Goal: Task Accomplishment & Management: Use online tool/utility

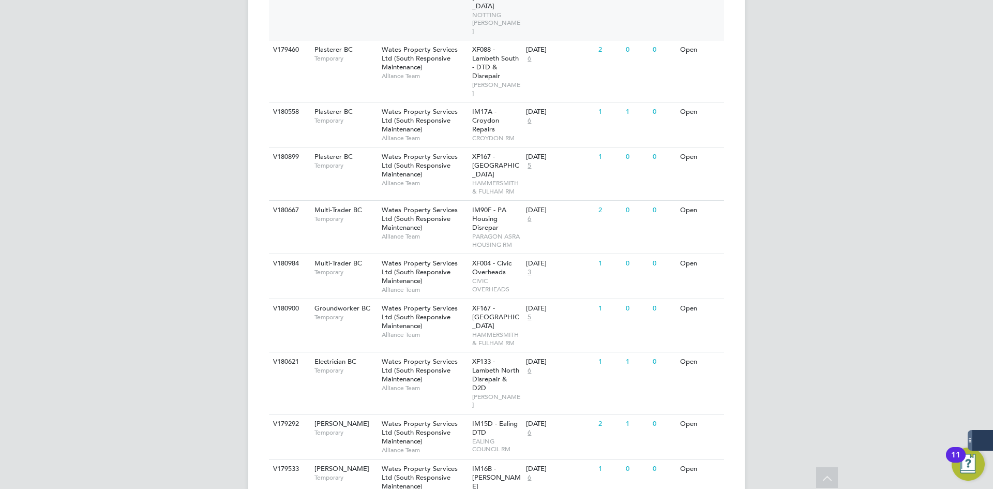
scroll to position [326, 0]
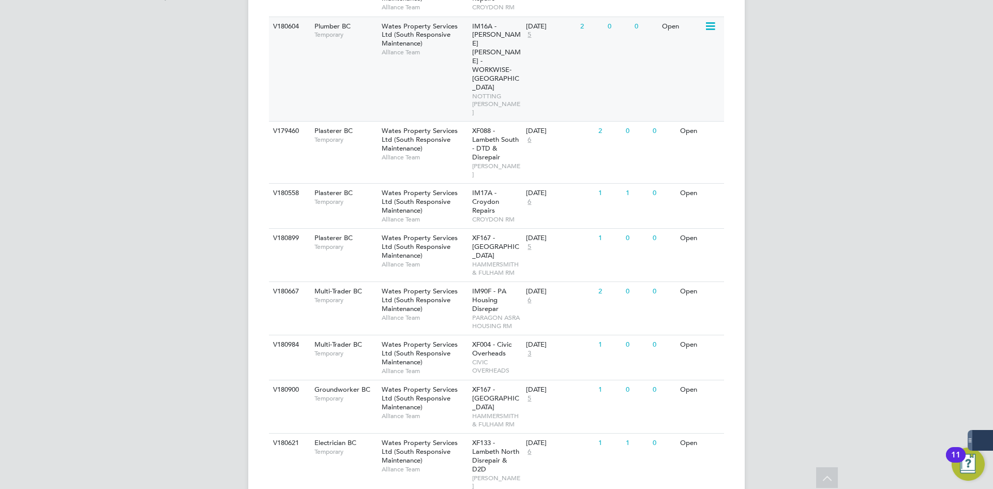
click at [330, 70] on div "V180604 Plumber BC Temporary Wates Property Services Ltd (South Responsive Main…" at bounding box center [496, 69] width 455 height 105
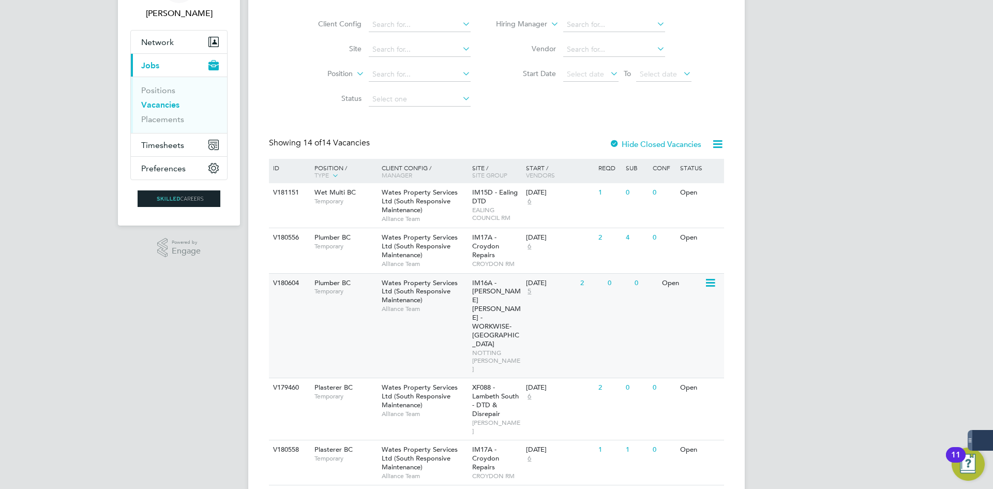
scroll to position [155, 0]
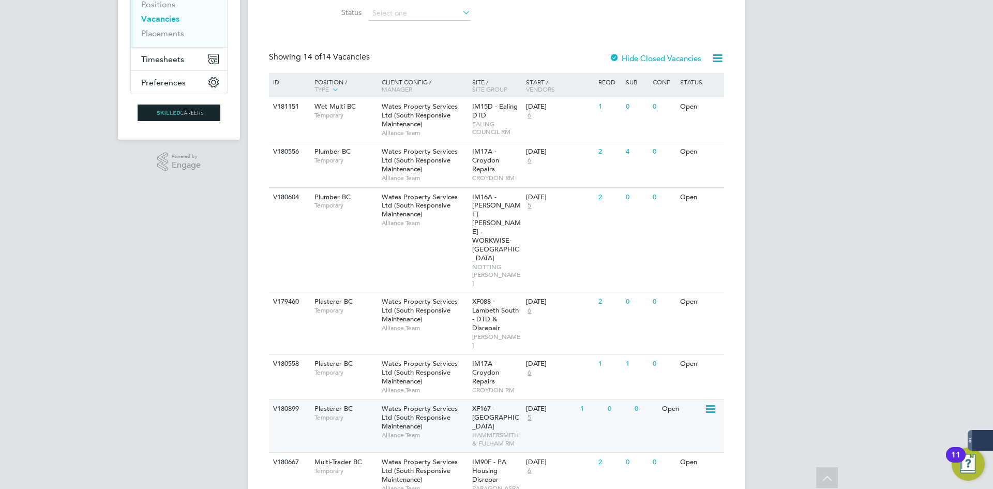
click at [426, 404] on span "Wates Property Services Ltd (South Responsive Maintenance)" at bounding box center [420, 417] width 76 height 26
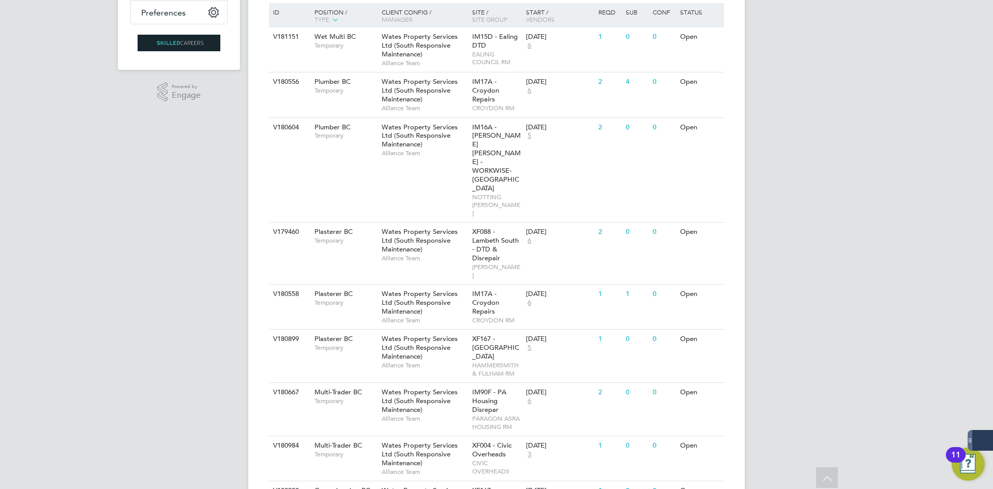
scroll to position [207, 0]
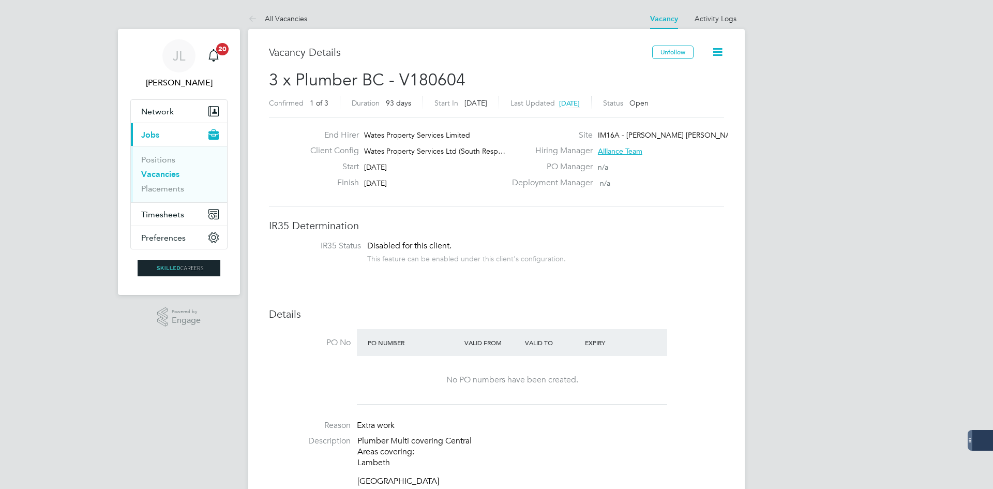
click at [131, 123] on button "Current page: Jobs" at bounding box center [179, 134] width 96 height 23
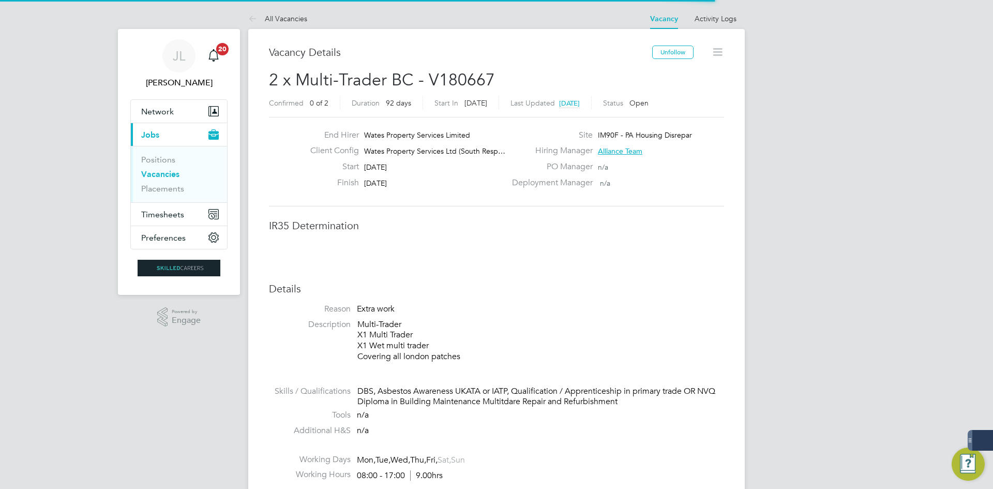
scroll to position [31, 72]
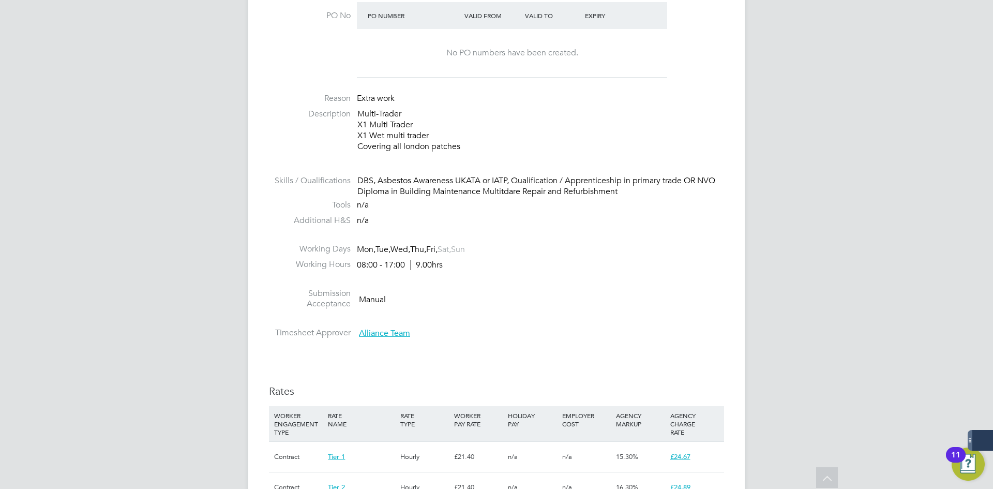
drag, startPoint x: 467, startPoint y: 382, endPoint x: 528, endPoint y: 388, distance: 61.3
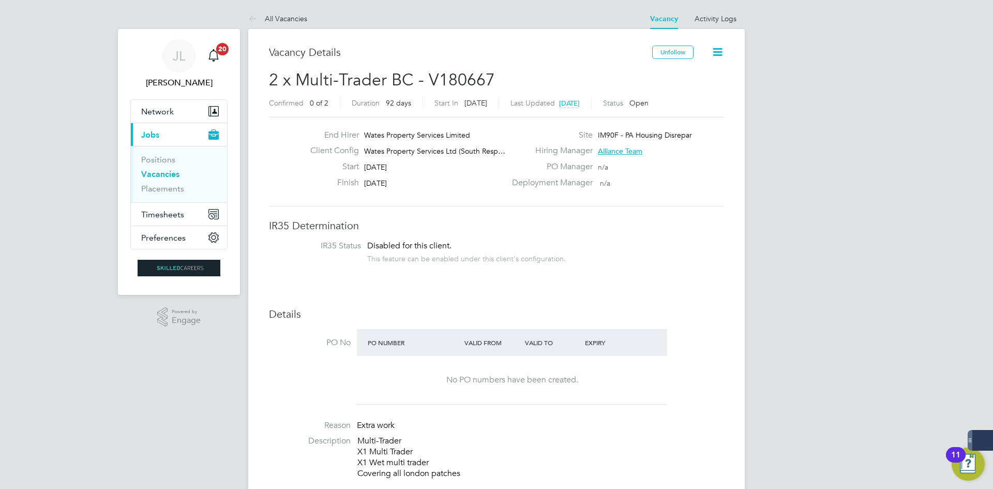
click at [358, 260] on li "IR35 Status Disabled for this client. This feature can be enabled under this cl…" at bounding box center [496, 252] width 434 height 25
drag, startPoint x: 474, startPoint y: 429, endPoint x: 500, endPoint y: 471, distance: 49.9
click at [555, 343] on div "Valid To" at bounding box center [552, 342] width 60 height 19
click at [165, 210] on span "Timesheets" at bounding box center [162, 214] width 43 height 10
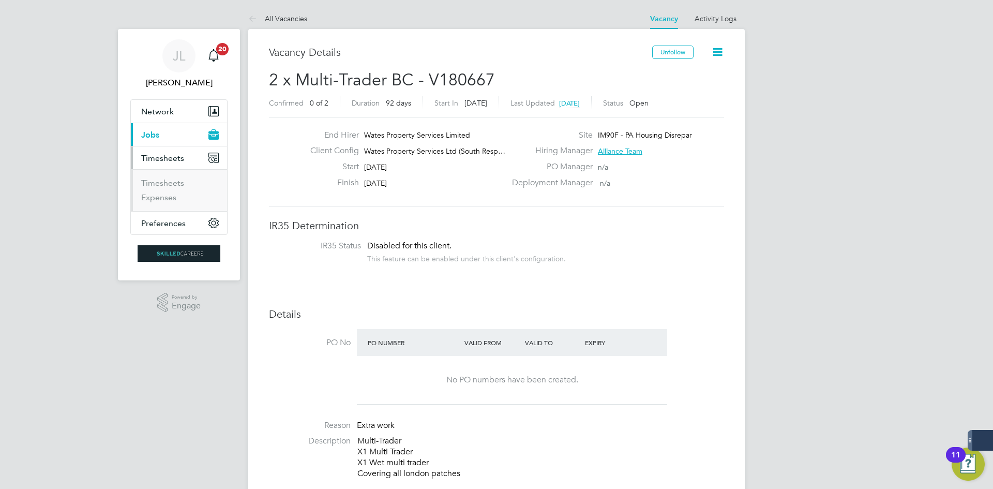
click at [176, 176] on ul "Timesheets Expenses" at bounding box center [179, 190] width 96 height 42
click at [176, 185] on link "Timesheets" at bounding box center [162, 183] width 43 height 10
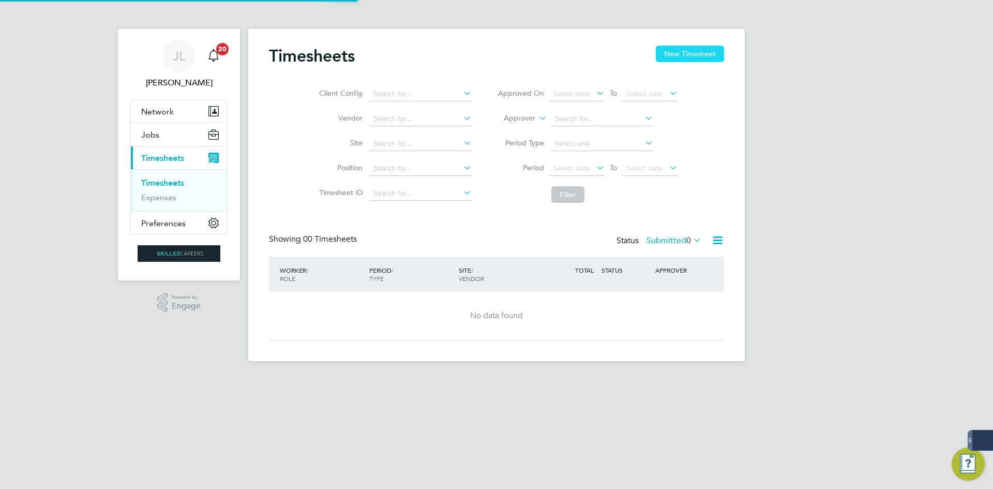
click at [690, 49] on button "New Timesheet" at bounding box center [690, 53] width 68 height 17
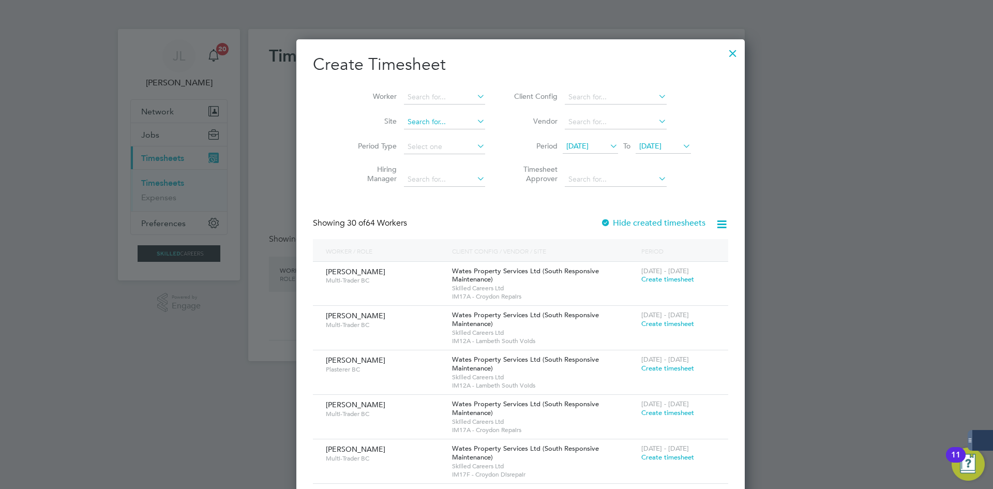
scroll to position [1668, 404]
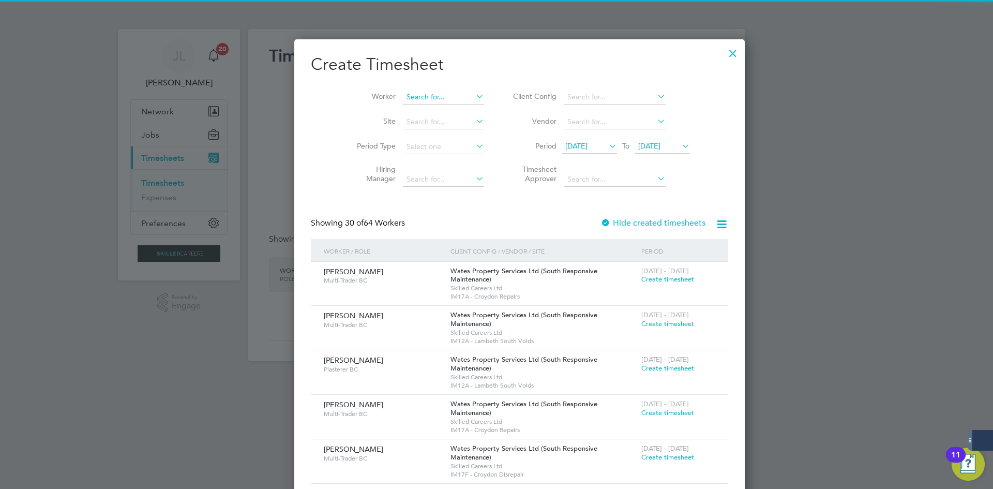
drag, startPoint x: 429, startPoint y: 96, endPoint x: 428, endPoint y: 89, distance: 6.8
click at [428, 96] on input at bounding box center [443, 97] width 81 height 14
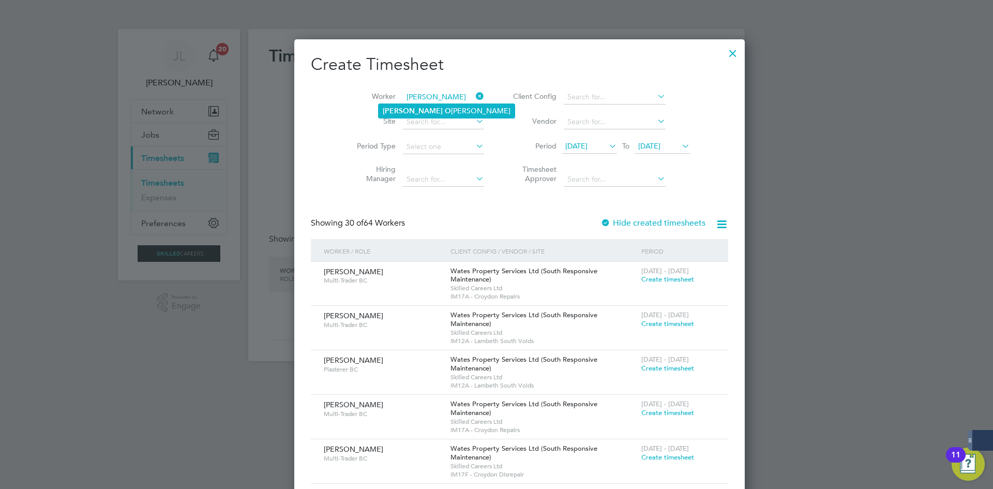
click at [430, 107] on li "Harry O reilly" at bounding box center [446, 111] width 136 height 14
type input "Harry Oreilly"
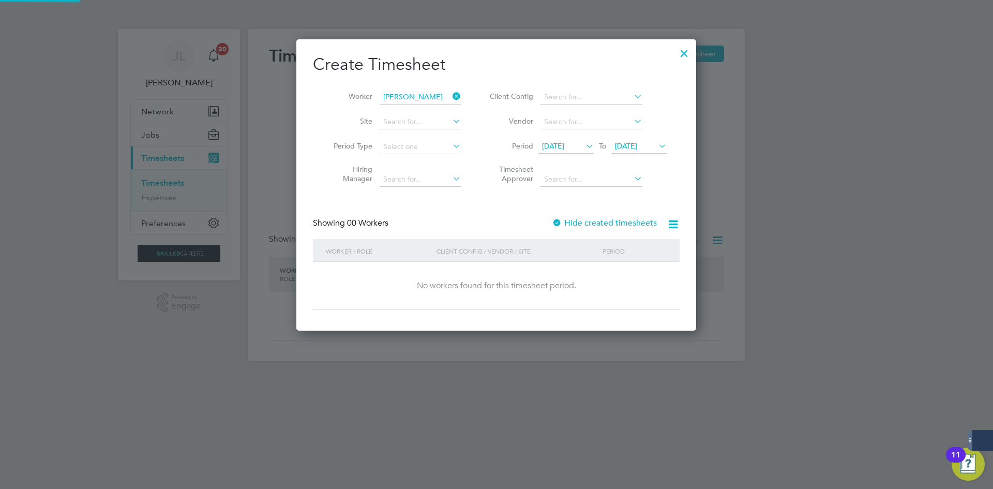
scroll to position [5, 5]
click at [596, 224] on label "Hide created timesheets" at bounding box center [604, 223] width 105 height 10
click at [581, 148] on div "16 Sep 2025 To 23 Sep 2025" at bounding box center [602, 147] width 128 height 14
click at [564, 145] on span "16 Sep 2025" at bounding box center [553, 145] width 22 height 9
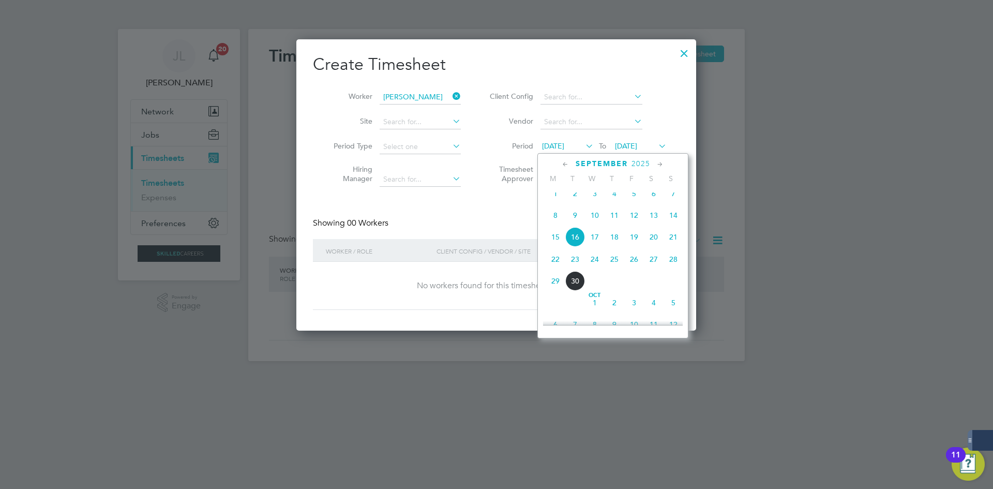
click at [581, 197] on span "2" at bounding box center [575, 194] width 20 height 20
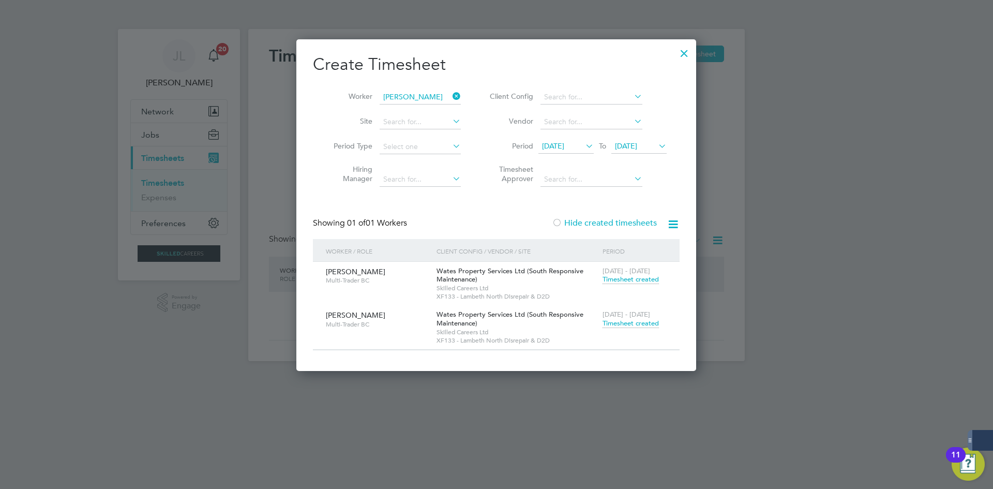
click at [644, 321] on span "Timesheet created" at bounding box center [630, 322] width 56 height 9
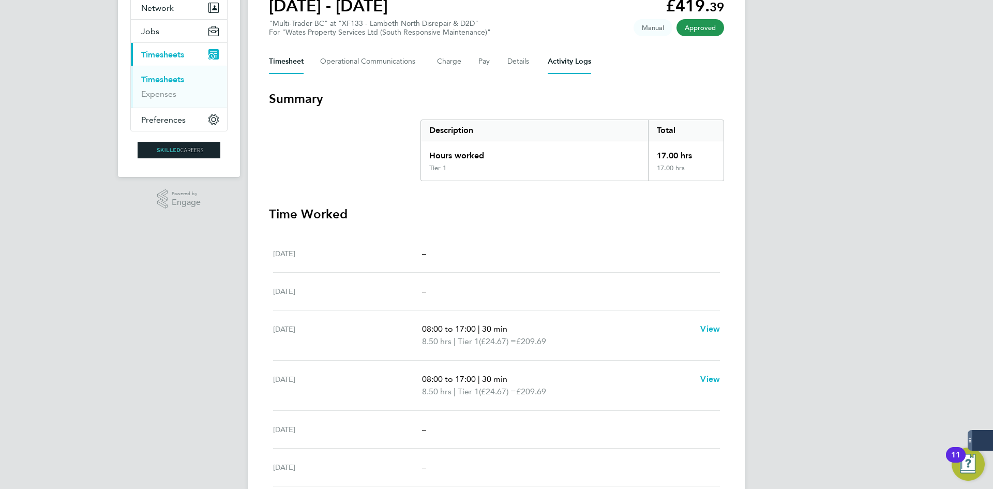
click at [553, 65] on Logs-tab "Activity Logs" at bounding box center [568, 61] width 43 height 25
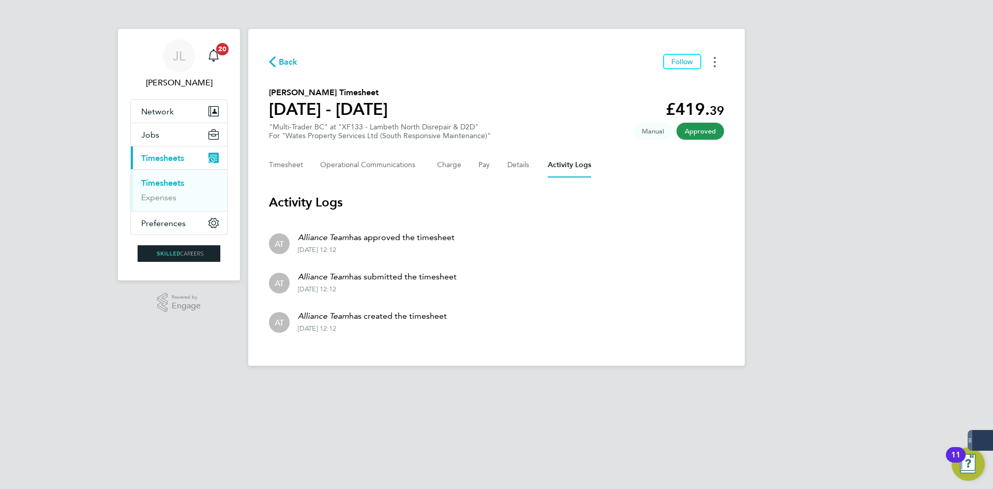
click at [716, 68] on button "Timesheets Menu" at bounding box center [714, 62] width 19 height 16
click at [683, 92] on link "Download timesheet" at bounding box center [662, 84] width 124 height 21
click at [721, 59] on button "Timesheets Menu" at bounding box center [714, 62] width 19 height 16
click at [936, 77] on div "JL Joe Laws Notifications 20 Applications: Network Businesses Sites Workers Con…" at bounding box center [496, 191] width 993 height 382
click at [308, 165] on div "Timesheet Operational Communications Charge Pay Details Activity Logs" at bounding box center [496, 165] width 455 height 25
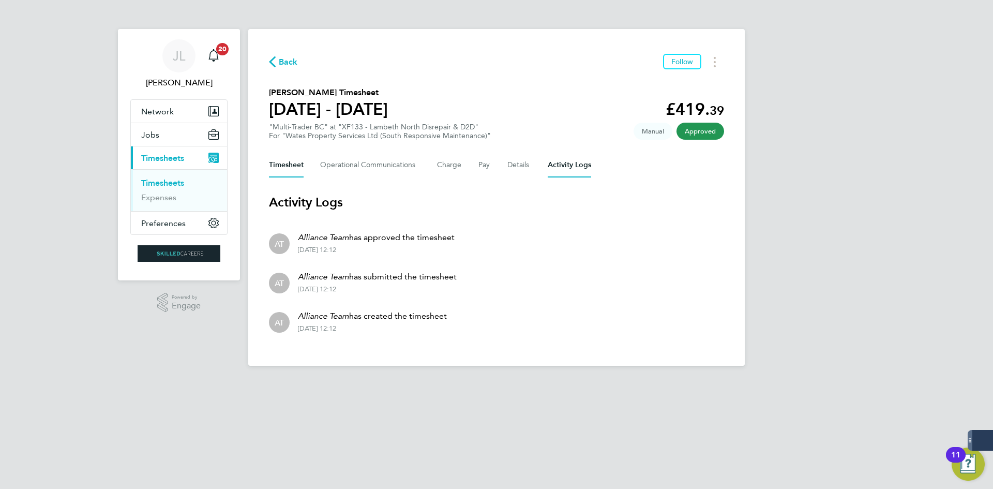
click at [300, 164] on button "Timesheet" at bounding box center [286, 165] width 35 height 25
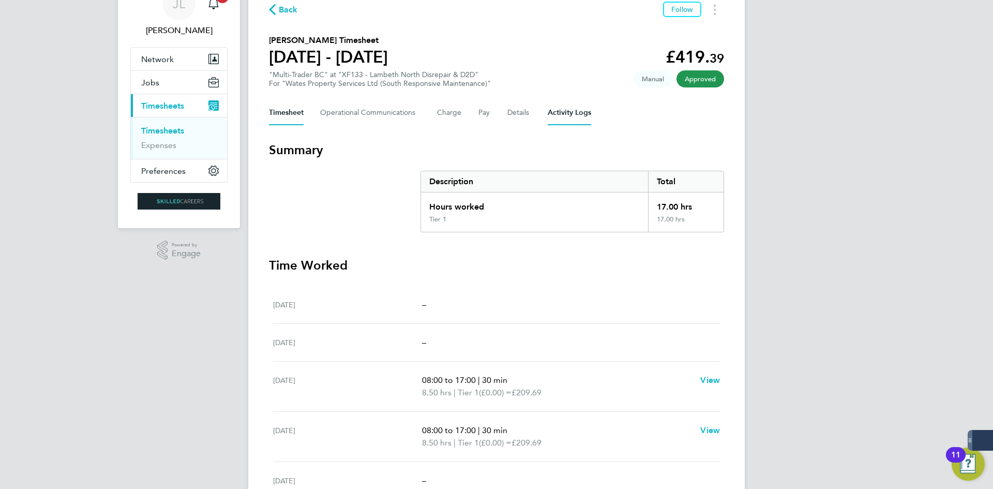
scroll to position [52, 0]
click at [564, 113] on Logs-tab "Activity Logs" at bounding box center [568, 113] width 43 height 25
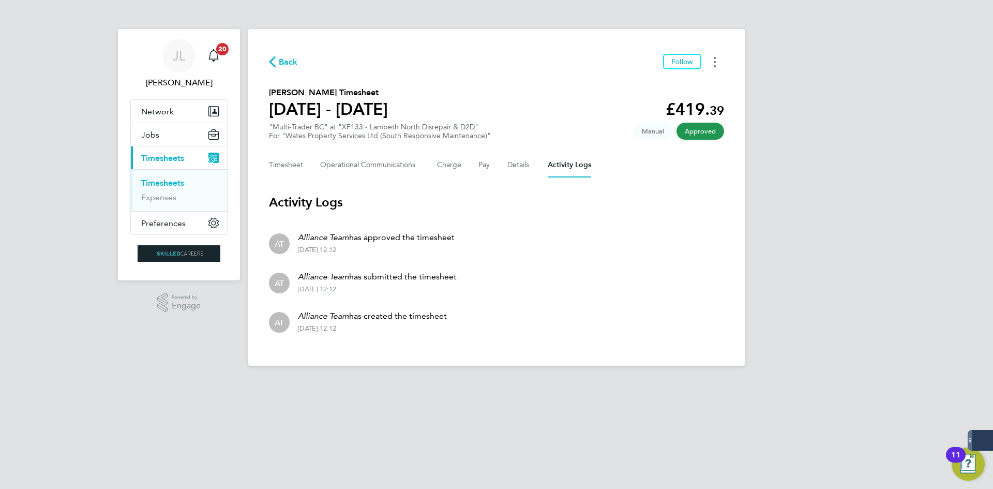
click at [714, 65] on circle "Timesheets Menu" at bounding box center [714, 66] width 2 height 2
click at [684, 84] on link "Download timesheet" at bounding box center [662, 84] width 124 height 21
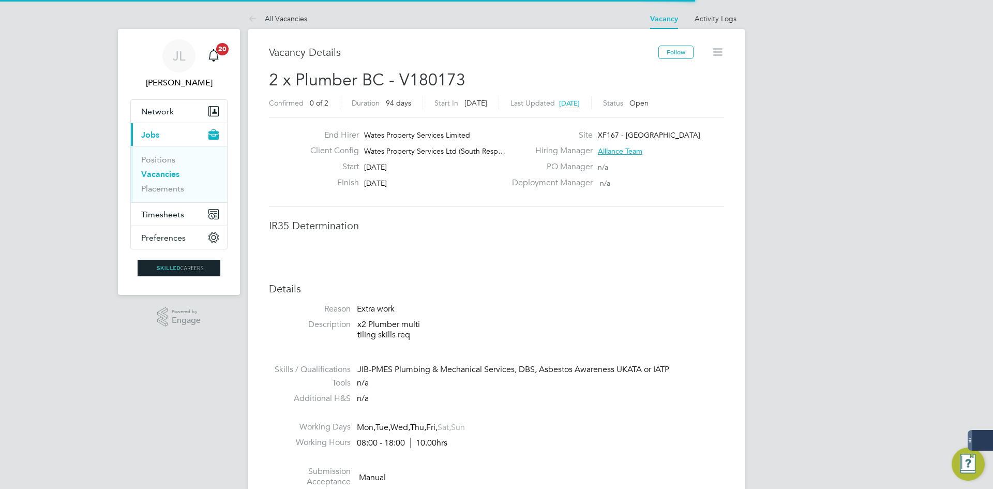
scroll to position [31, 72]
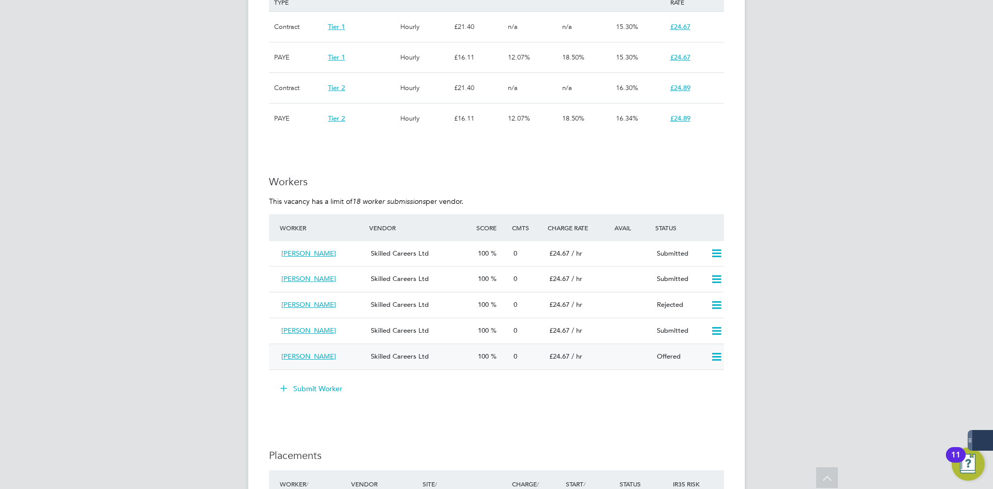
click at [720, 356] on icon at bounding box center [716, 357] width 13 height 8
click at [702, 377] on li "Confirm" at bounding box center [700, 379] width 39 height 14
